Goal: Task Accomplishment & Management: Manage account settings

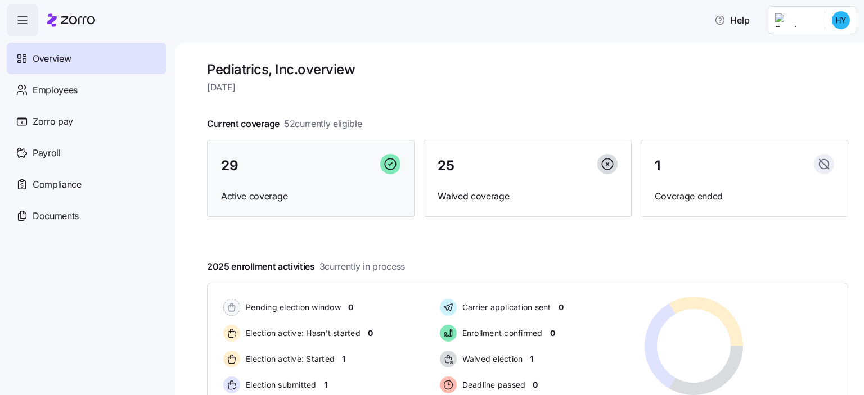
click at [245, 166] on div "29" at bounding box center [310, 166] width 179 height 24
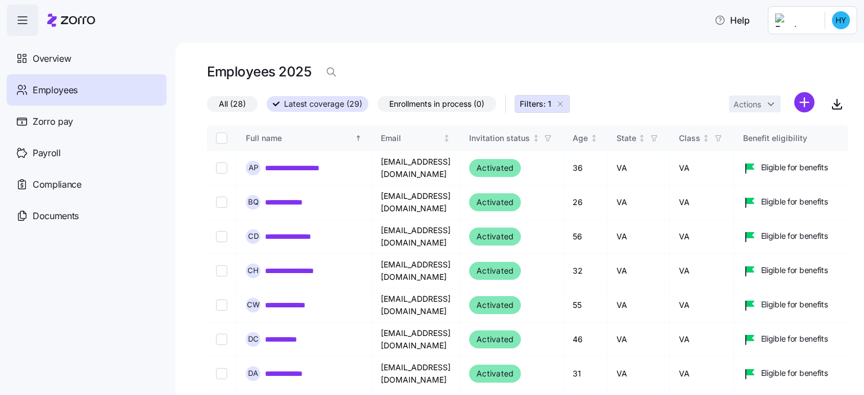
click at [842, 20] on html "**********" at bounding box center [432, 194] width 864 height 389
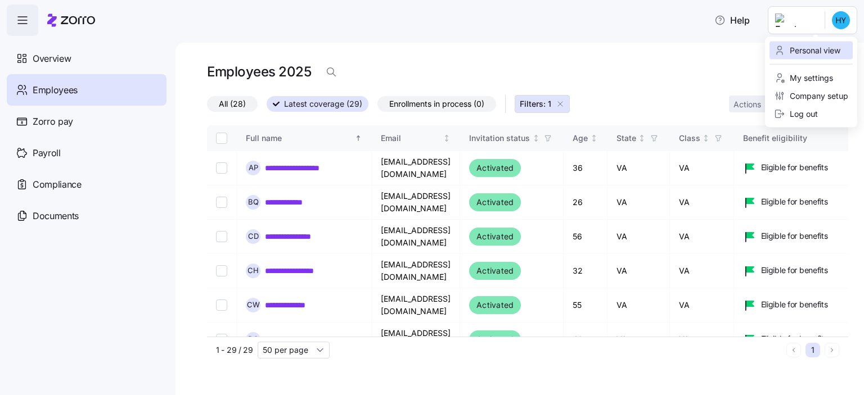
click at [834, 50] on div "Personal view" at bounding box center [807, 50] width 66 height 12
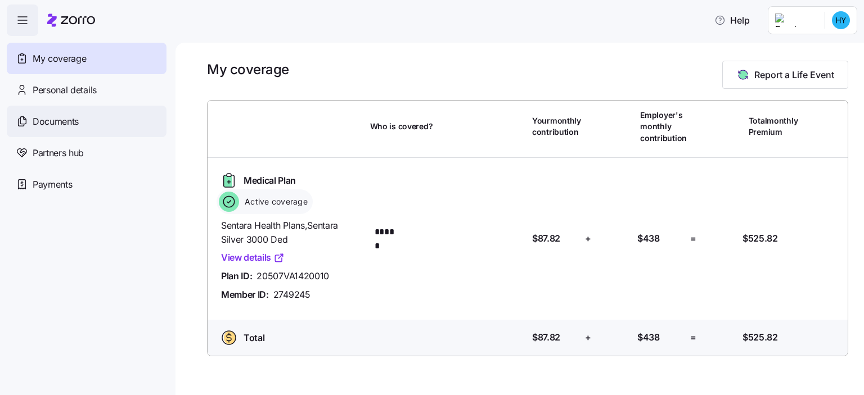
click at [70, 124] on span "Documents" at bounding box center [56, 122] width 46 height 14
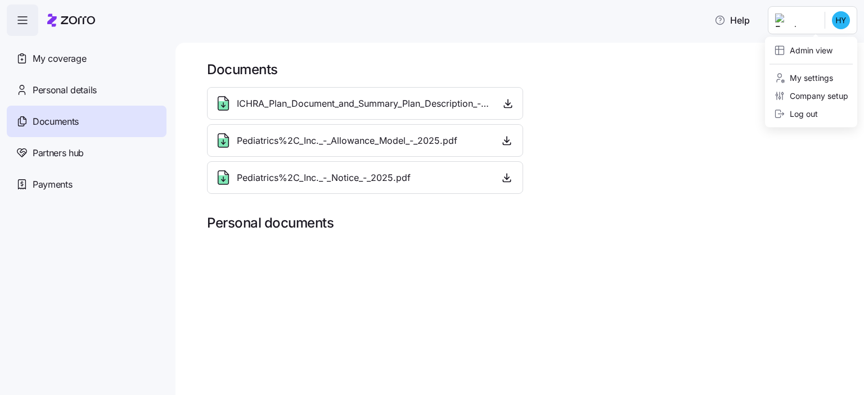
click at [826, 25] on html "Help My coverage Personal details Documents Partners hub Payments Documents ICH…" at bounding box center [432, 194] width 864 height 389
click at [805, 53] on div "Admin view" at bounding box center [803, 50] width 58 height 12
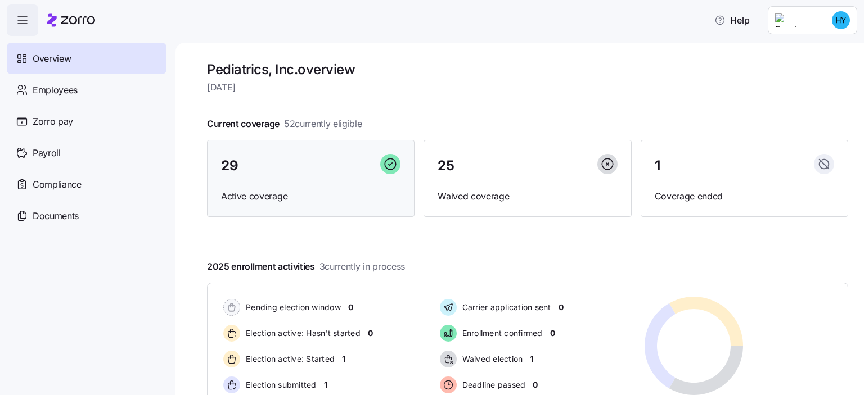
click at [273, 168] on div "29" at bounding box center [310, 166] width 179 height 24
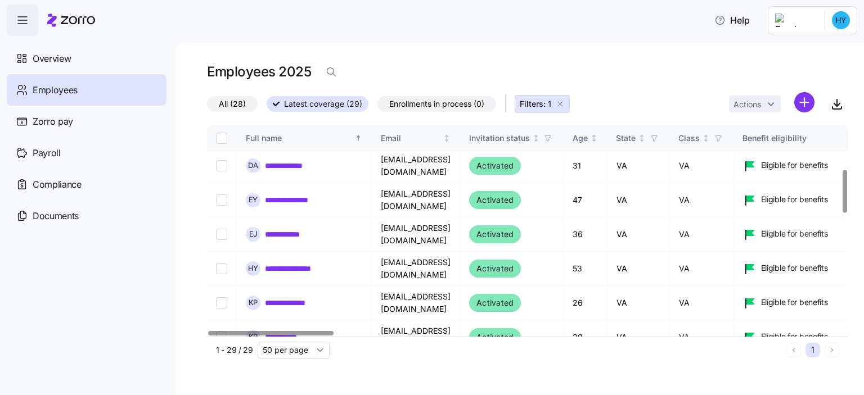
scroll to position [227, 0]
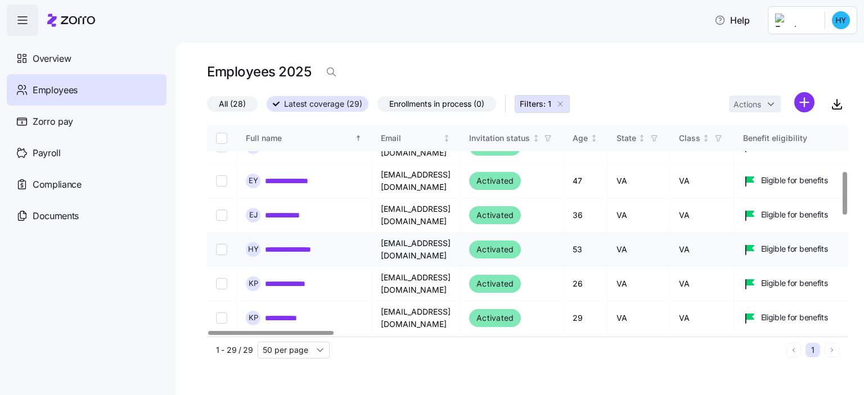
click at [299, 247] on link "**********" at bounding box center [296, 249] width 62 height 11
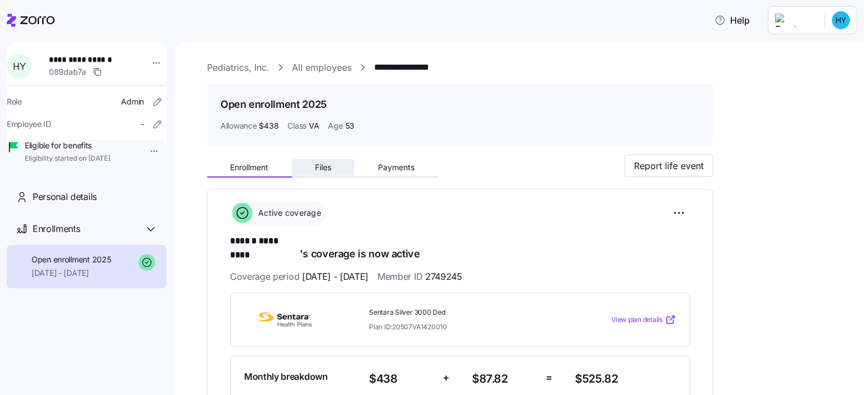
click at [321, 166] on span "Files" at bounding box center [323, 168] width 16 height 8
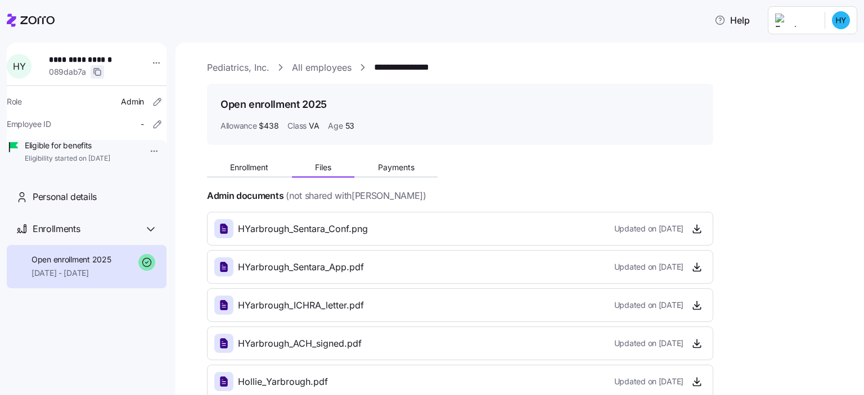
click at [96, 73] on icon "button" at bounding box center [97, 71] width 9 height 9
click at [242, 165] on span "Enrollment" at bounding box center [249, 168] width 38 height 8
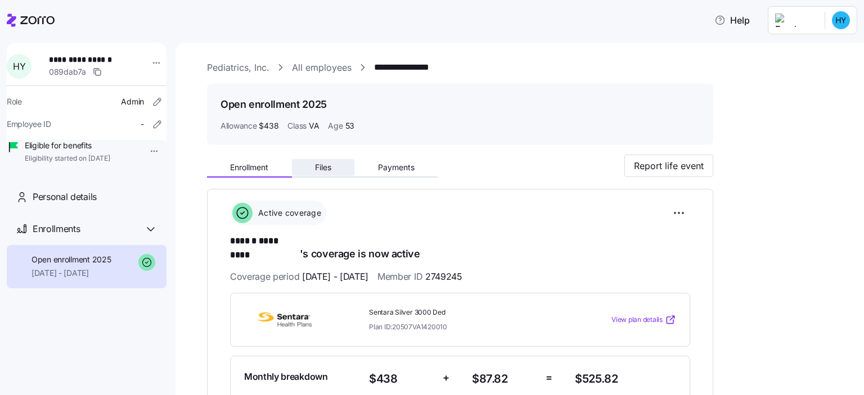
click at [327, 168] on span "Files" at bounding box center [323, 168] width 16 height 8
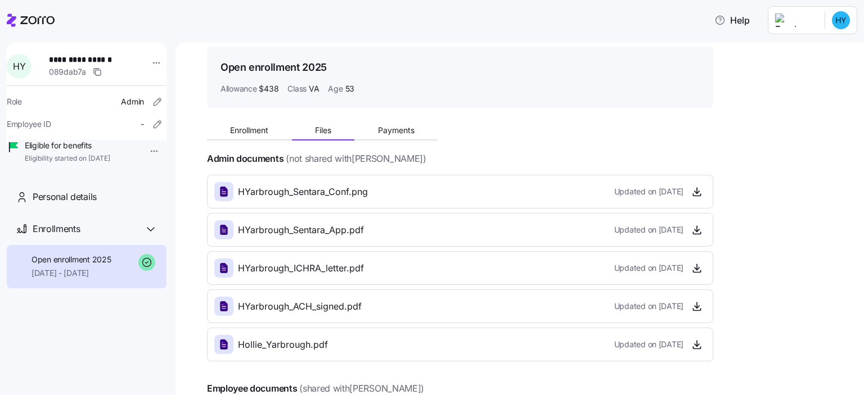
scroll to position [37, 0]
click at [250, 131] on span "Enrollment" at bounding box center [249, 131] width 38 height 8
